Goal: Task Accomplishment & Management: Manage account settings

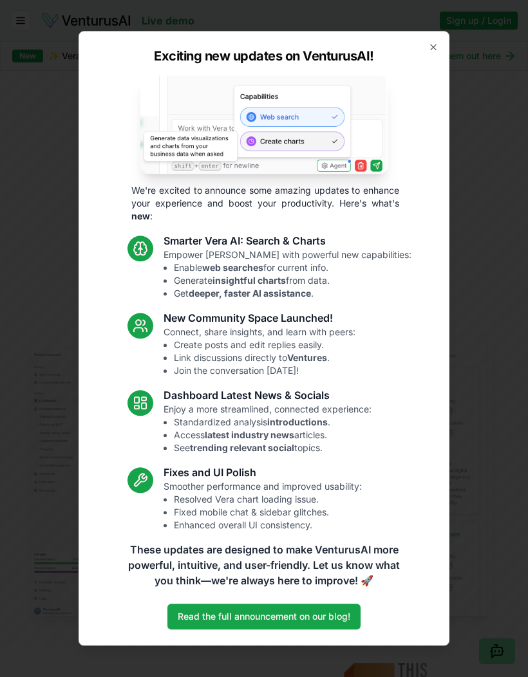
click at [436, 46] on icon "button" at bounding box center [433, 47] width 10 height 10
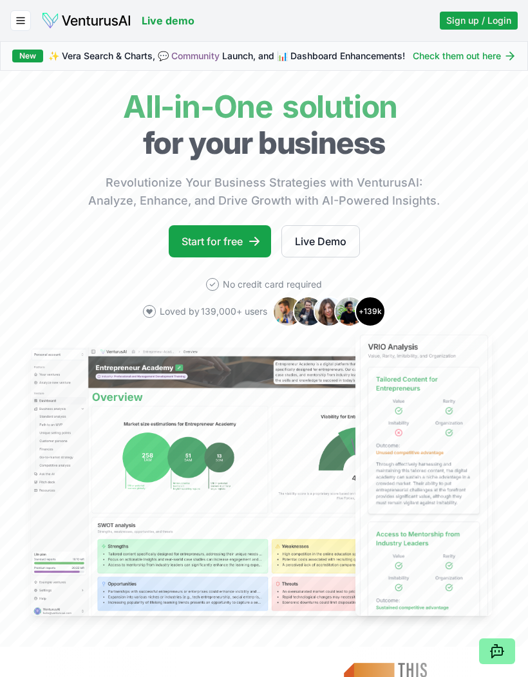
click at [484, 14] on span "Sign up / Login" at bounding box center [478, 20] width 65 height 13
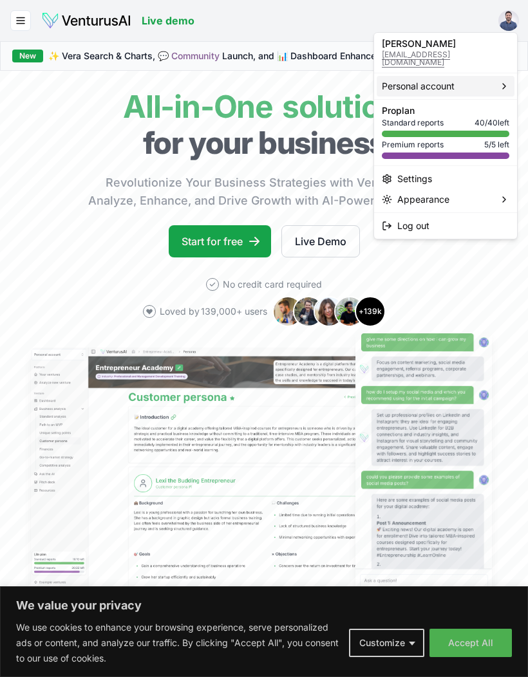
click at [482, 78] on div "Personal account" at bounding box center [446, 86] width 138 height 21
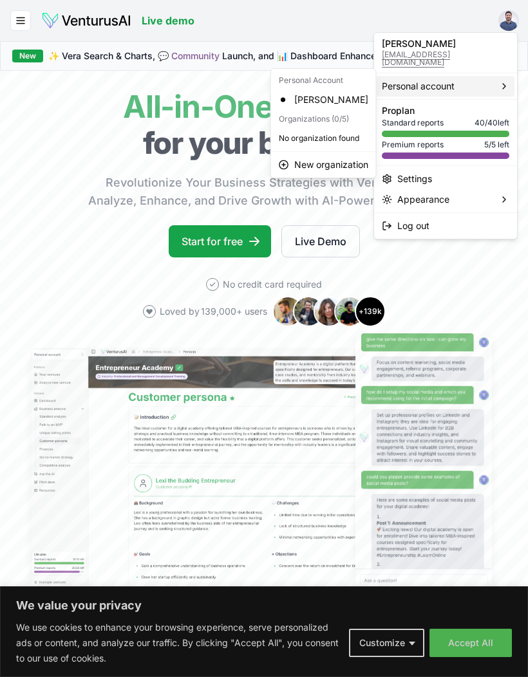
click at [489, 84] on div "Personal account" at bounding box center [446, 86] width 138 height 21
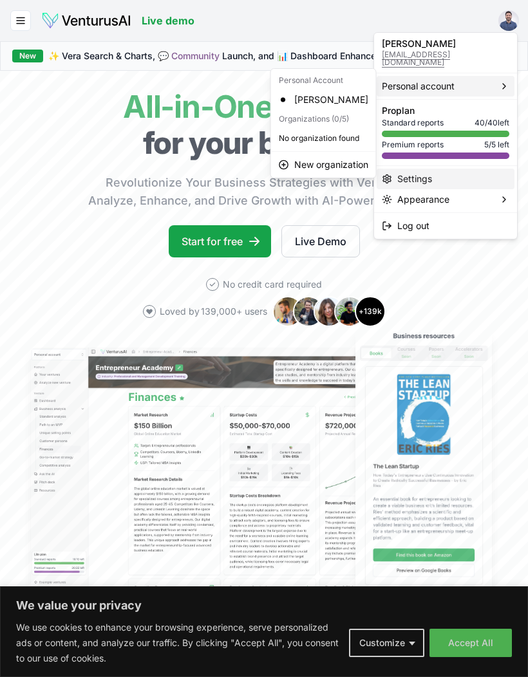
click at [458, 171] on div "Settings" at bounding box center [446, 179] width 138 height 21
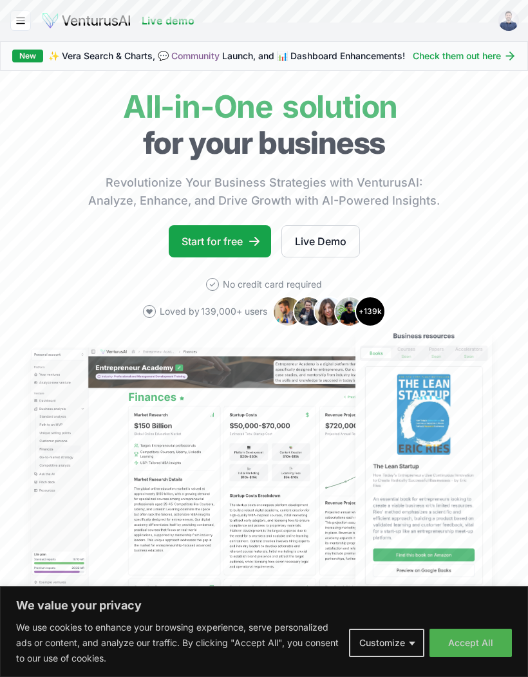
click at [496, 643] on button "Accept All" at bounding box center [470, 643] width 82 height 28
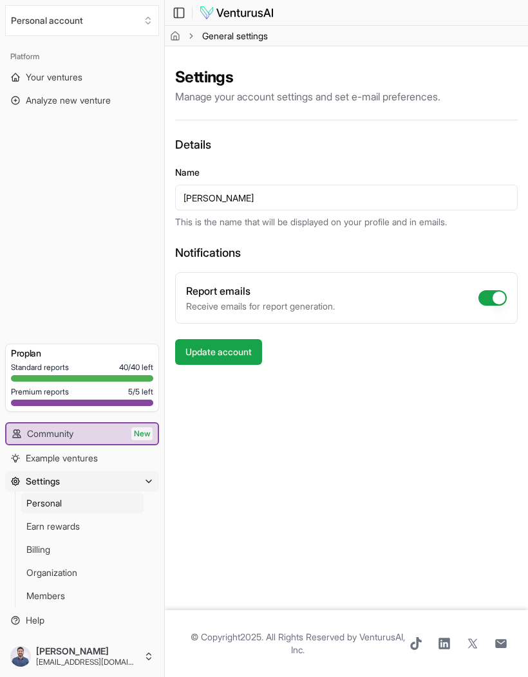
click at [38, 357] on h3 "Pro plan" at bounding box center [82, 353] width 142 height 13
click at [33, 370] on span "Standard reports" at bounding box center [40, 367] width 58 height 10
click at [39, 548] on span "Billing" at bounding box center [38, 549] width 24 height 13
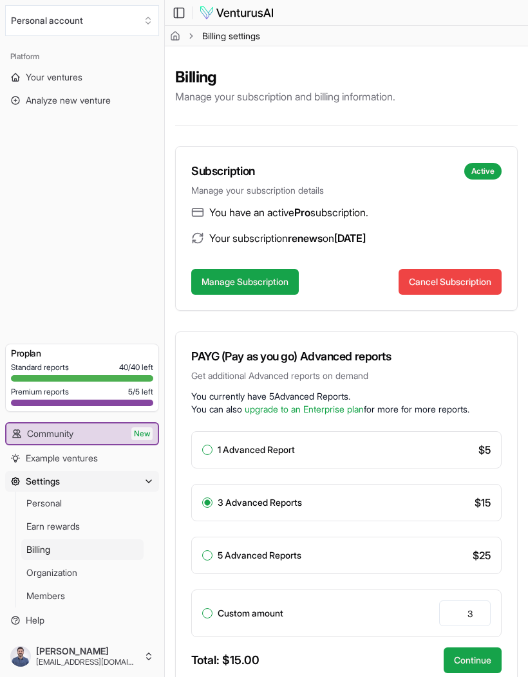
click at [464, 285] on button "Cancel Subscription" at bounding box center [450, 282] width 103 height 26
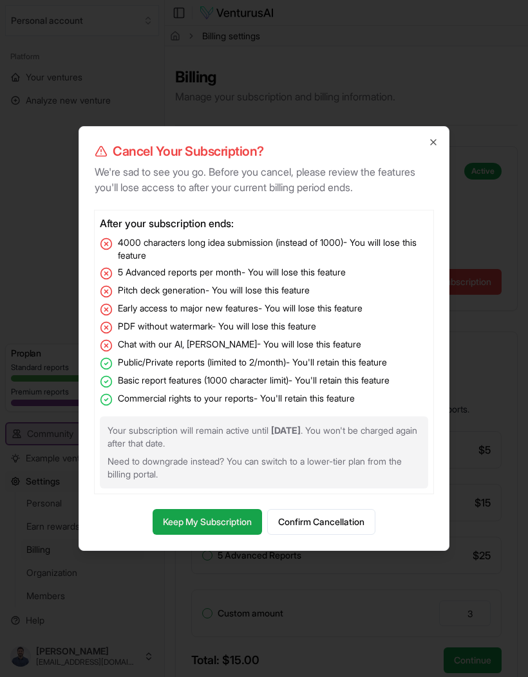
click at [319, 522] on button "Confirm Cancellation" at bounding box center [321, 522] width 108 height 26
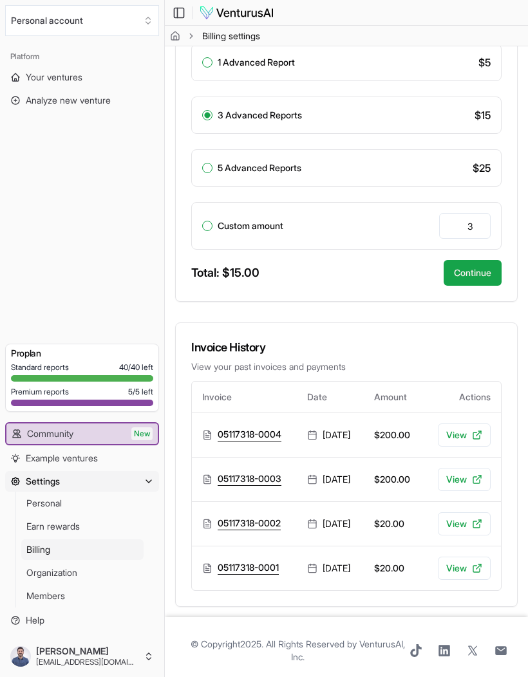
scroll to position [408, 0]
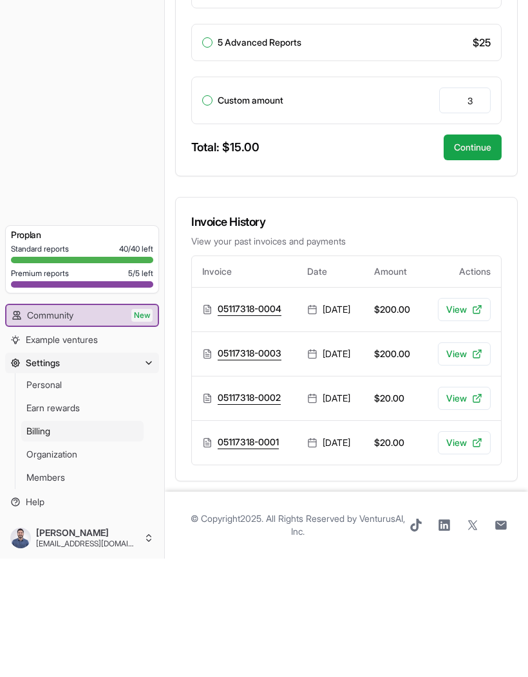
click at [475, 423] on icon at bounding box center [477, 428] width 10 height 10
